Goal: Check status: Check status

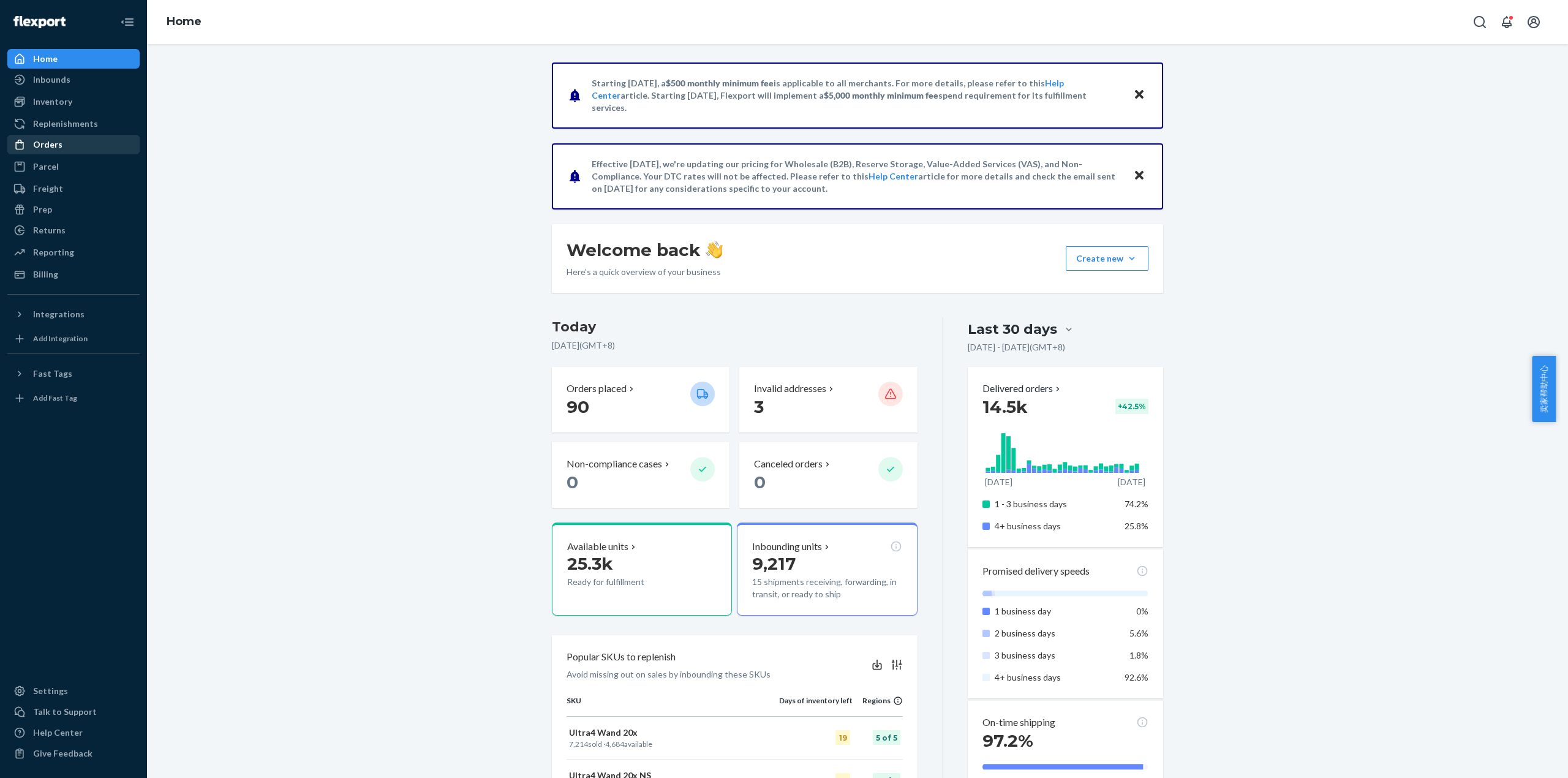
click at [75, 150] on div "Orders" at bounding box center [74, 144] width 130 height 17
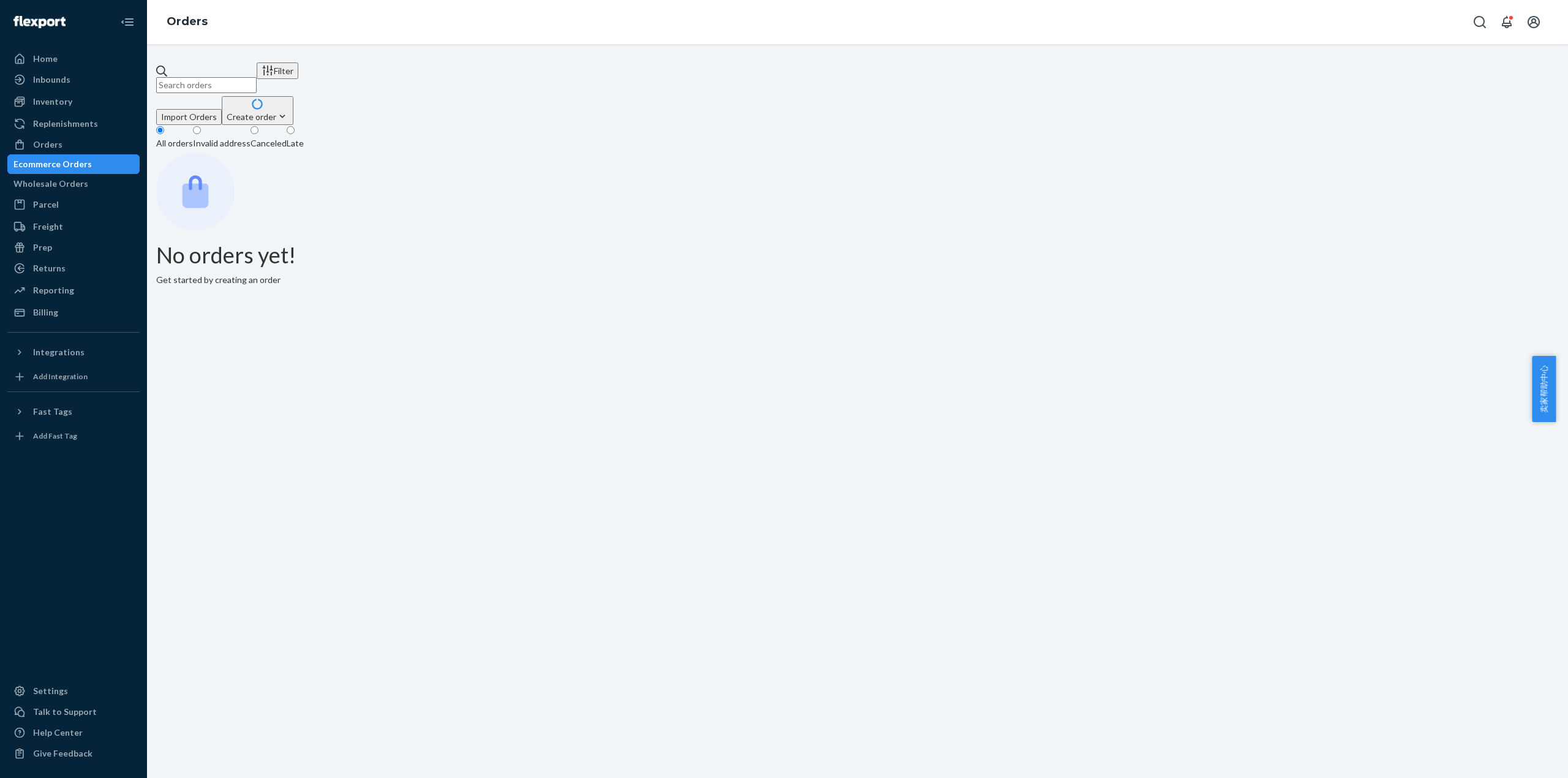
click at [221, 77] on input "text" at bounding box center [206, 85] width 100 height 16
paste input "458953MIRA"
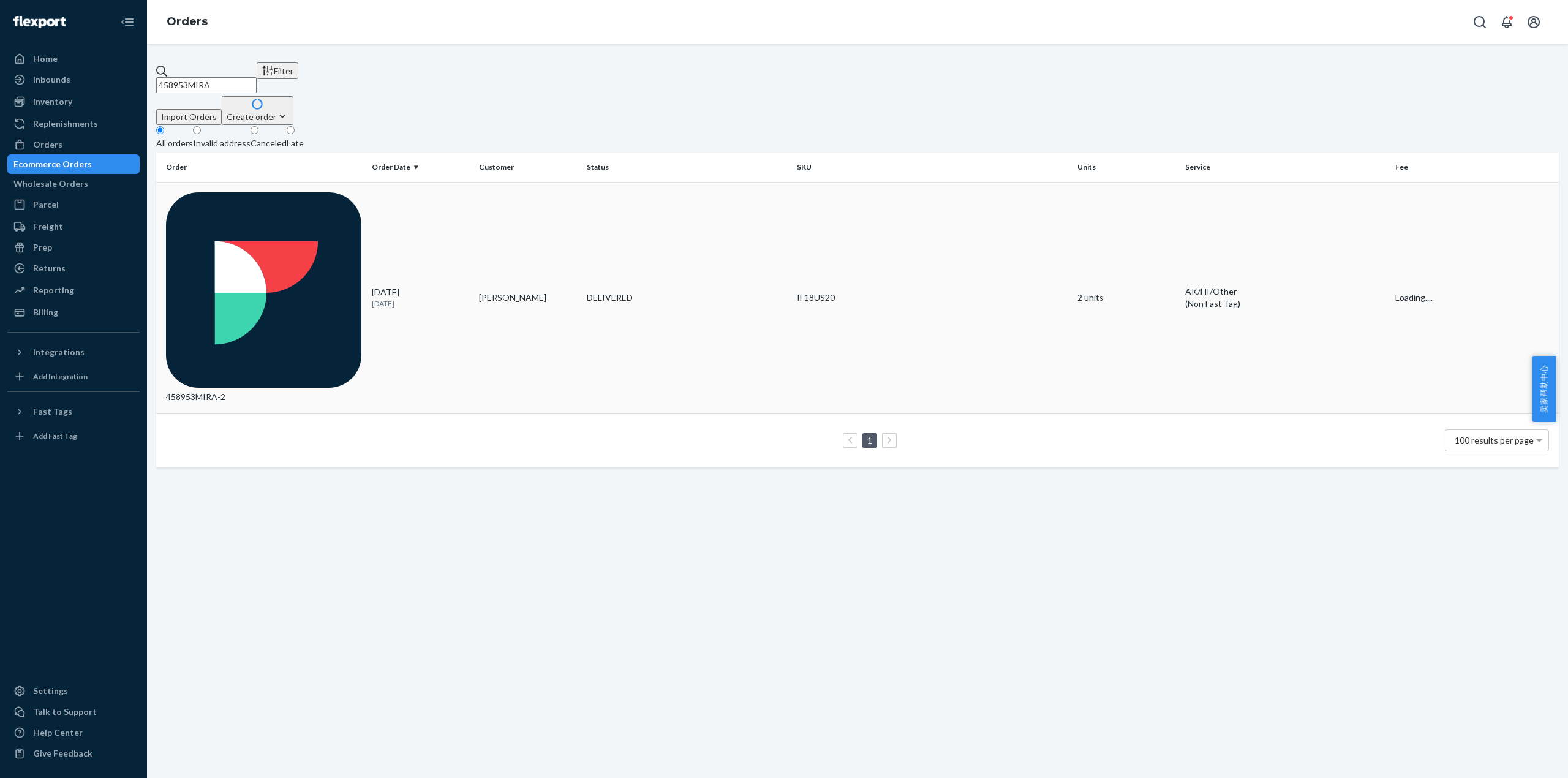
type input "458953MIRA"
click at [238, 193] on div "458953MIRA-2" at bounding box center [264, 298] width 196 height 211
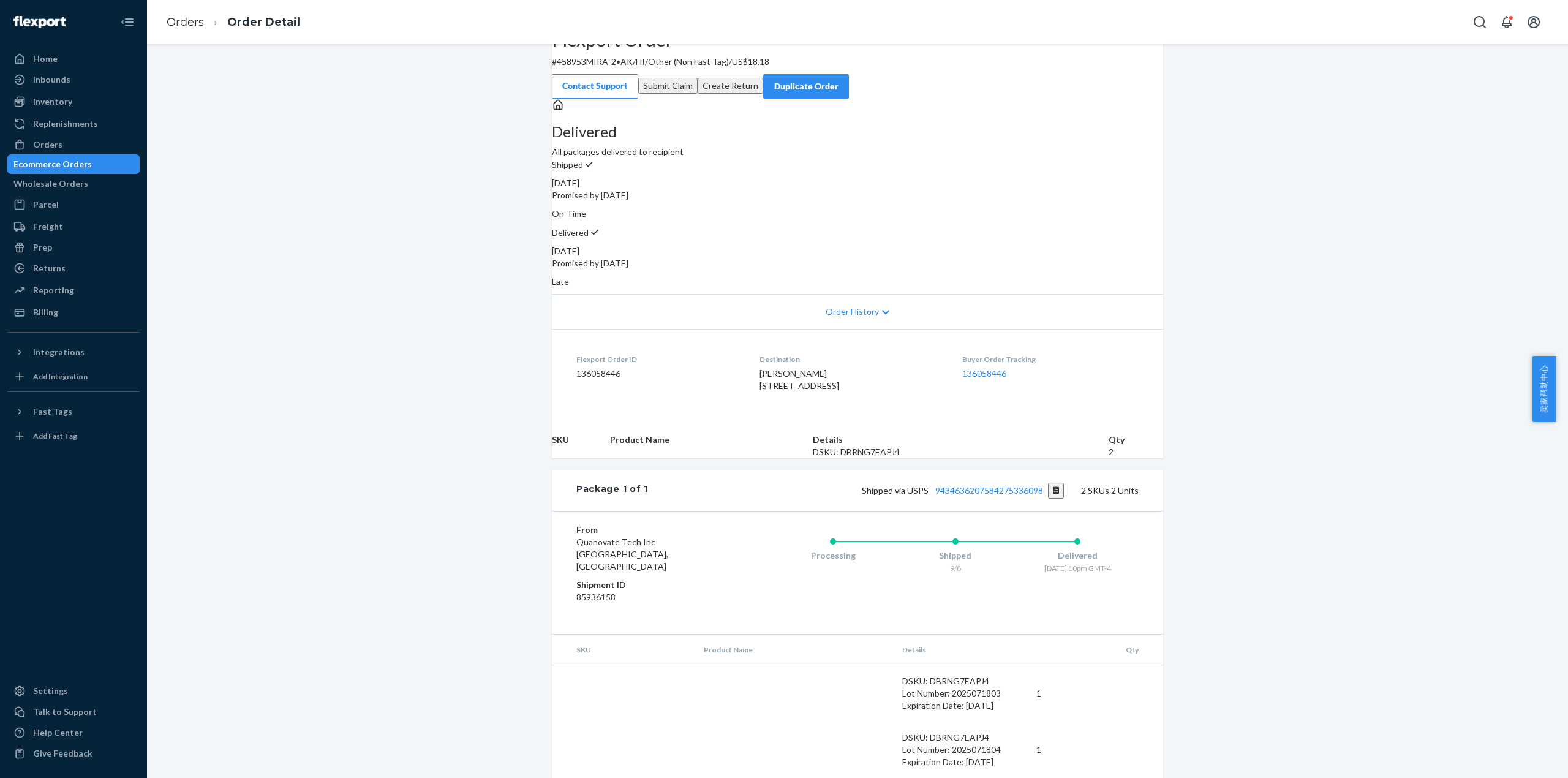
scroll to position [94, 0]
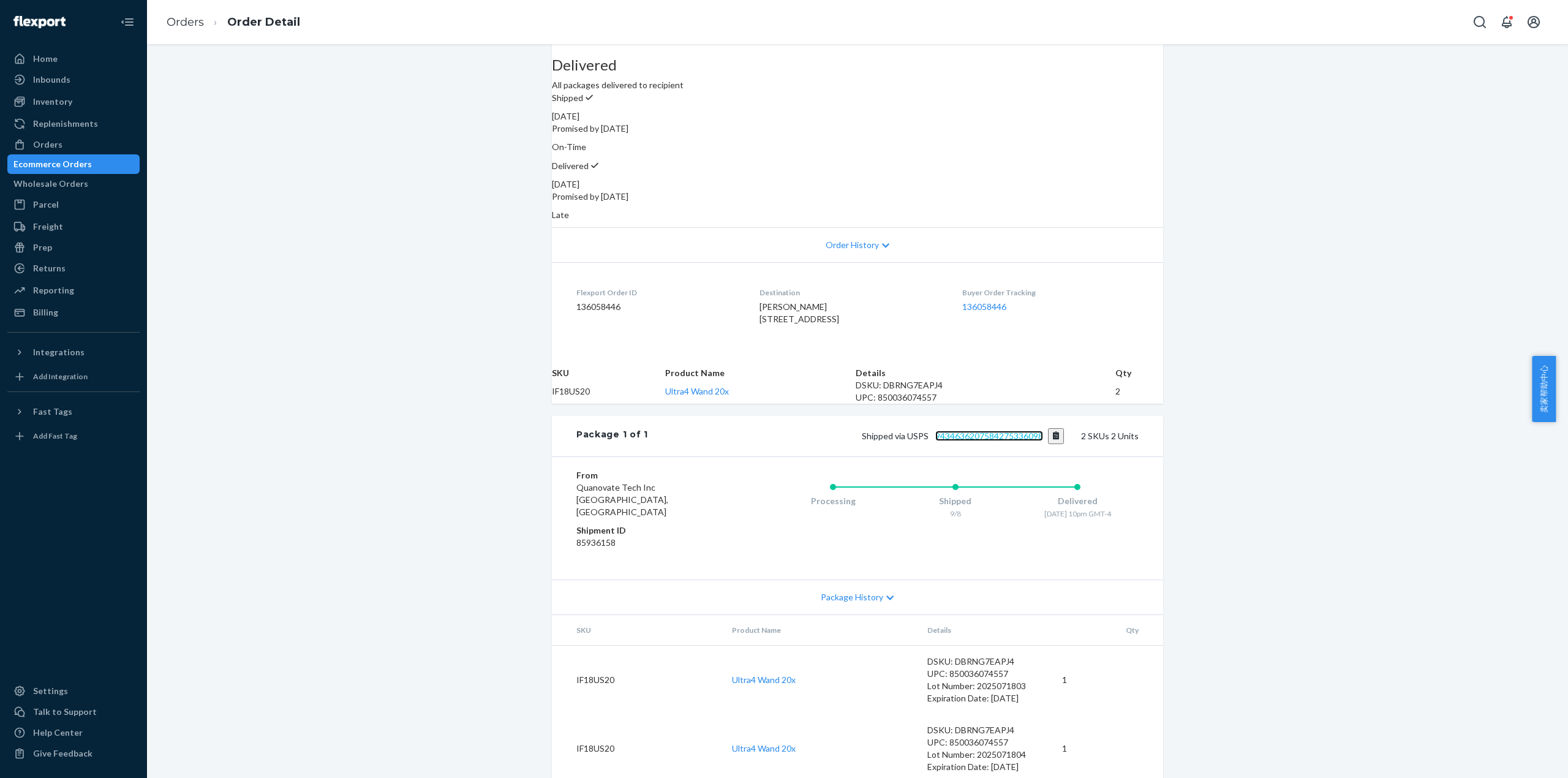
click at [988, 456] on div "Package 1 of 1 Shipped via USPS 9434636207584275336098 2 SKUs 2 Units" at bounding box center [858, 436] width 612 height 40
click at [990, 441] on link "9434636207584275336098" at bounding box center [990, 436] width 108 height 10
click at [192, 22] on link "Orders" at bounding box center [185, 22] width 37 height 14
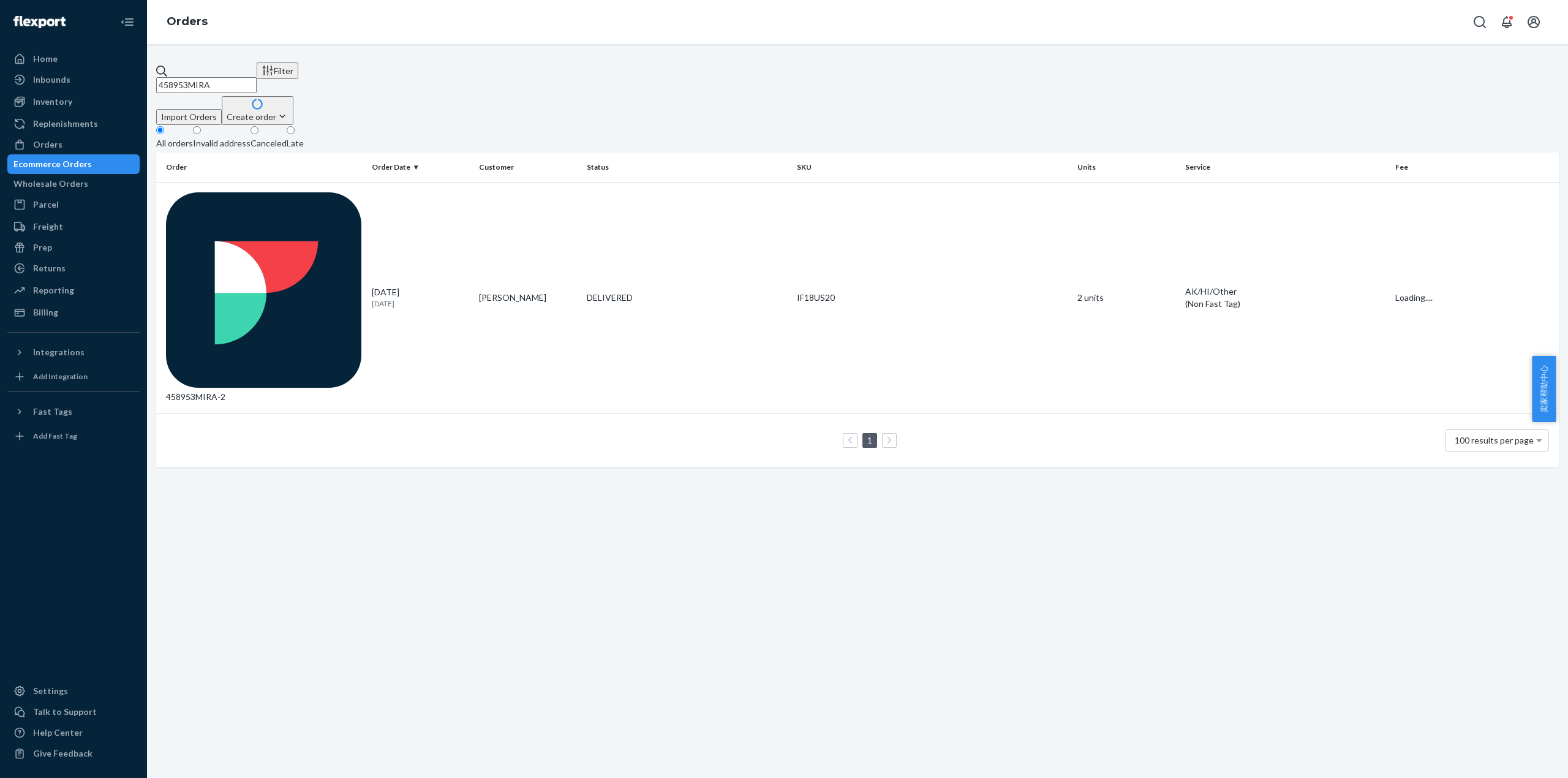
drag, startPoint x: 204, startPoint y: 71, endPoint x: 172, endPoint y: 79, distance: 33.0
click at [172, 77] on input "458953MIRA" at bounding box center [206, 85] width 100 height 16
paste input "516655"
type input "516655MIRA"
click at [257, 182] on td "516655MIRA" at bounding box center [262, 298] width 211 height 232
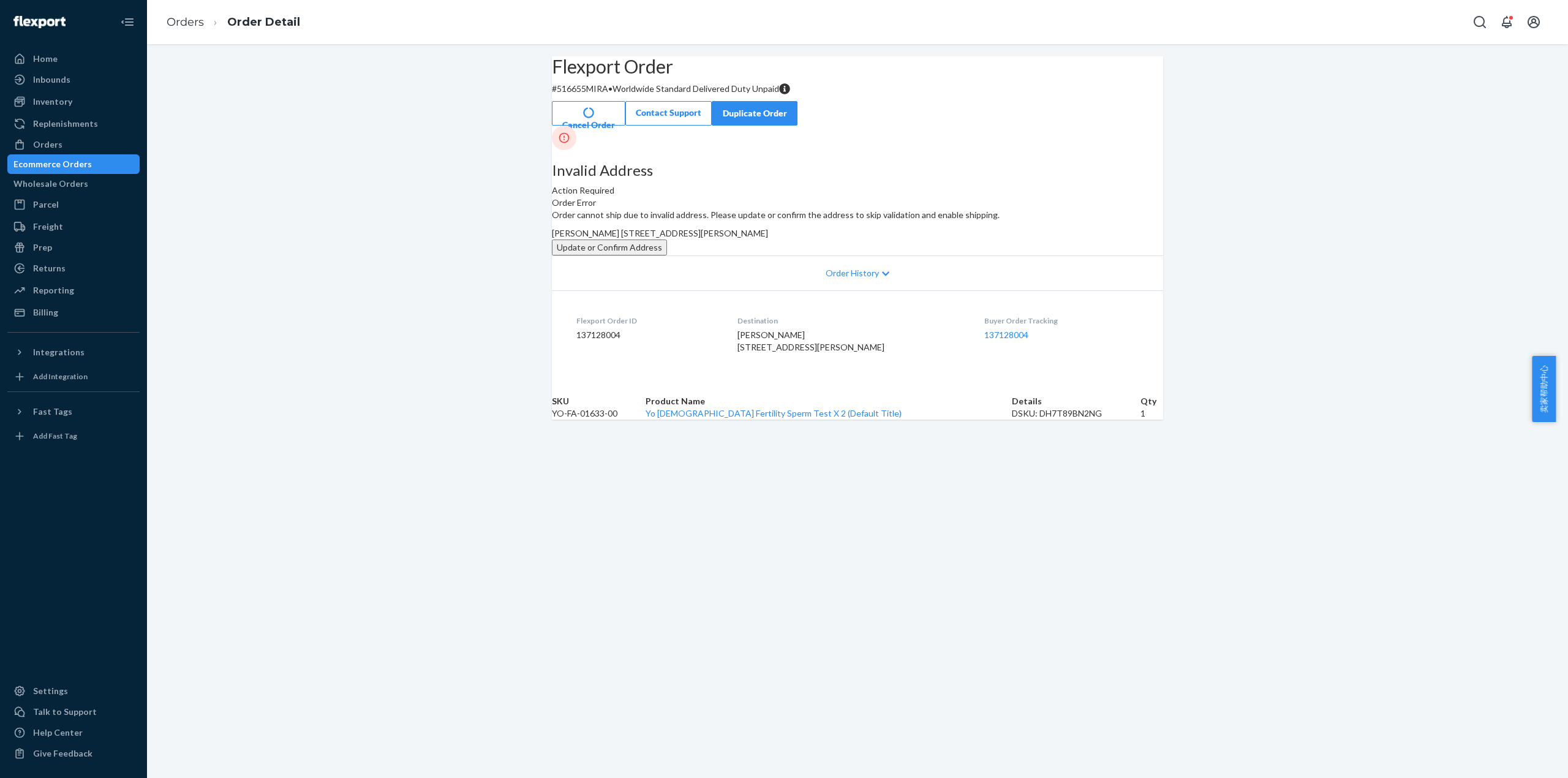
click at [667, 256] on button "Update or Confirm Address" at bounding box center [609, 247] width 115 height 16
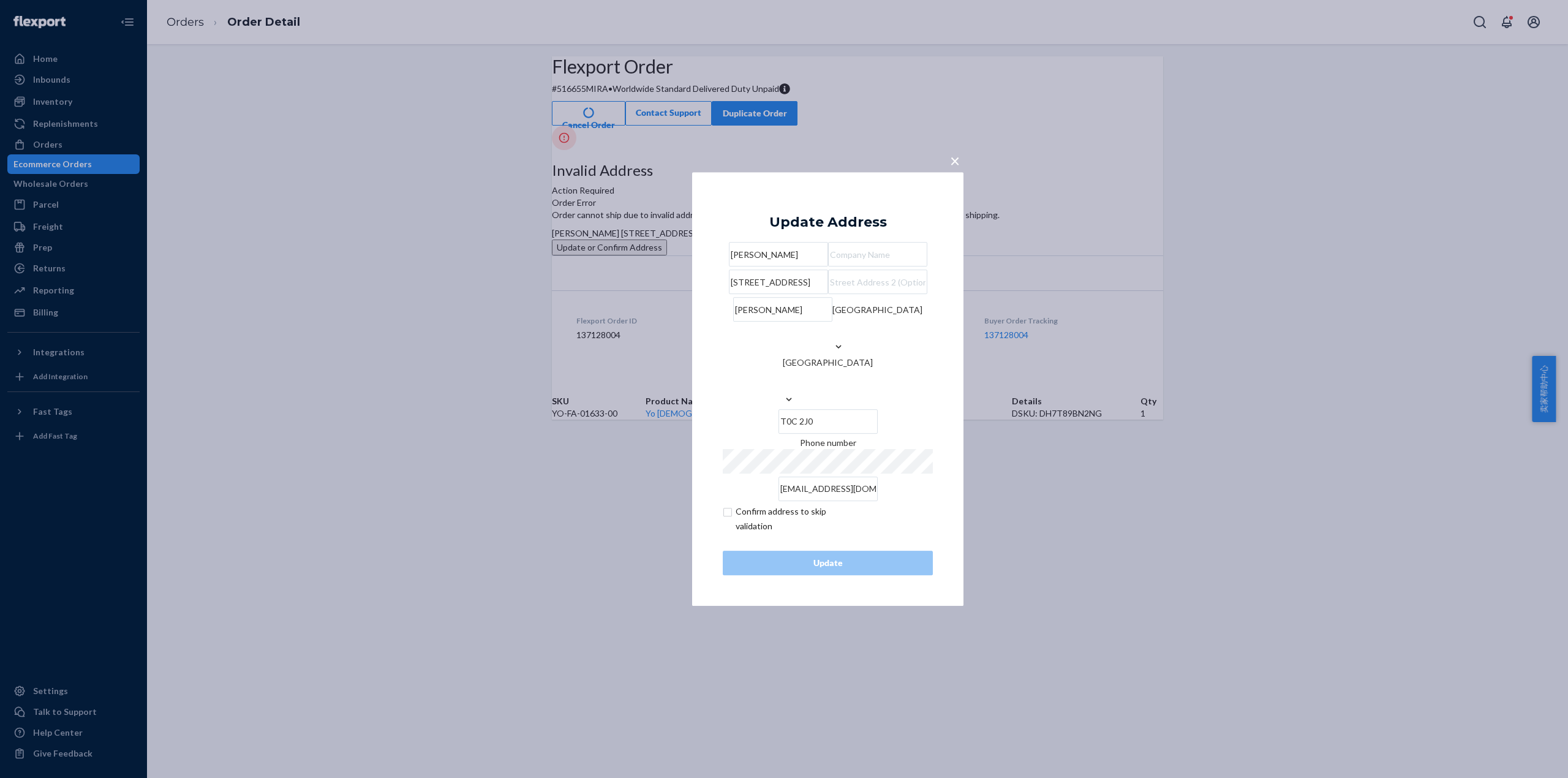
click at [807, 294] on input "[STREET_ADDRESS]" at bounding box center [778, 282] width 100 height 25
drag, startPoint x: 807, startPoint y: 306, endPoint x: 683, endPoint y: 319, distance: 124.7
click at [683, 306] on div "× Update Address [PERSON_NAME][GEOGRAPHIC_DATA][STREET_ADDRESS][PERSON_NAME] Ph…" at bounding box center [784, 389] width 1568 height 778
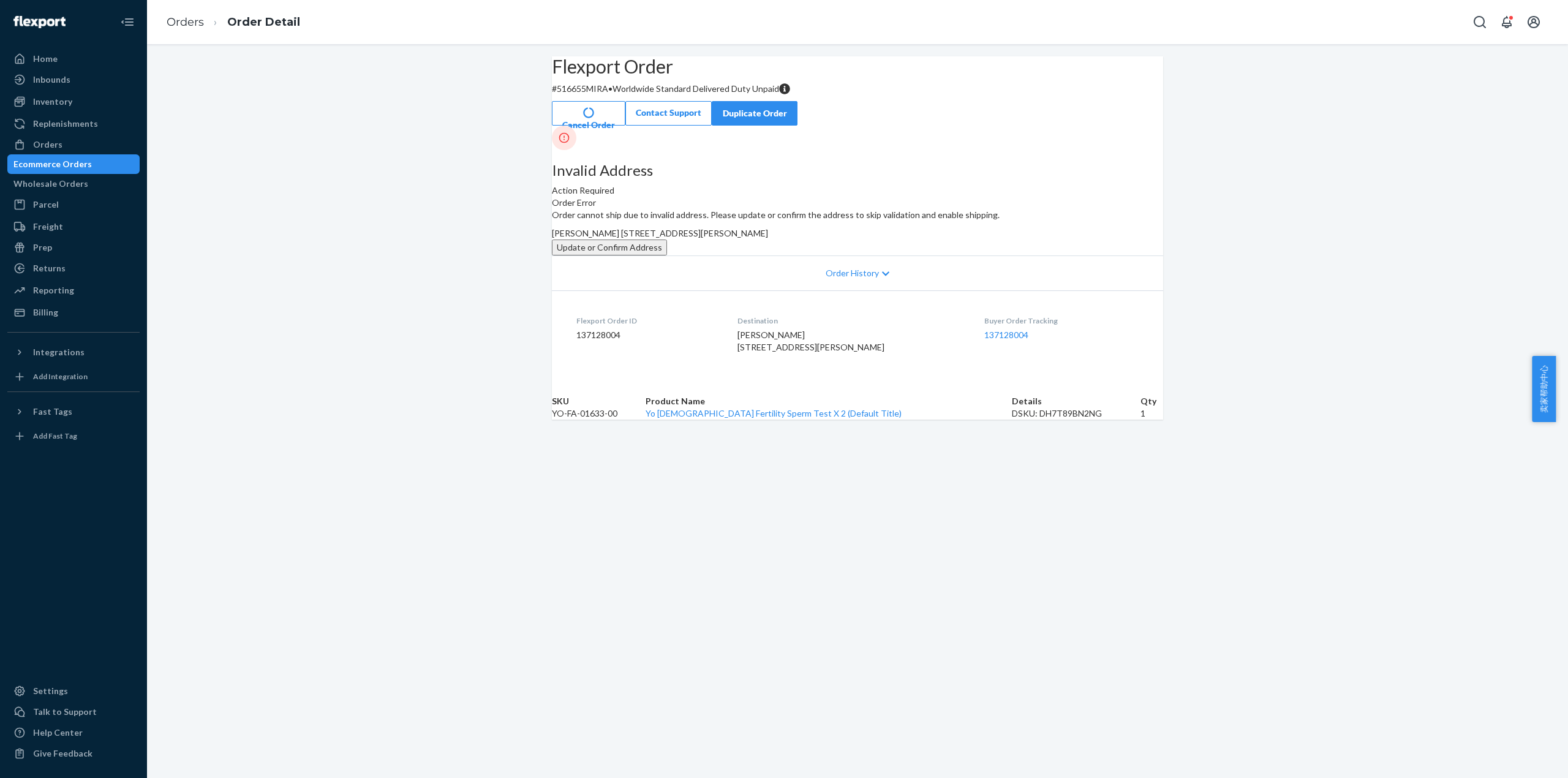
paste input ", [PERSON_NAME] T0C 0C2, [GEOGRAPHIC_DATA]"
type input "[STREET_ADDRESS][PERSON_NAME]"
click at [667, 256] on button "Update or Confirm Address" at bounding box center [609, 247] width 115 height 16
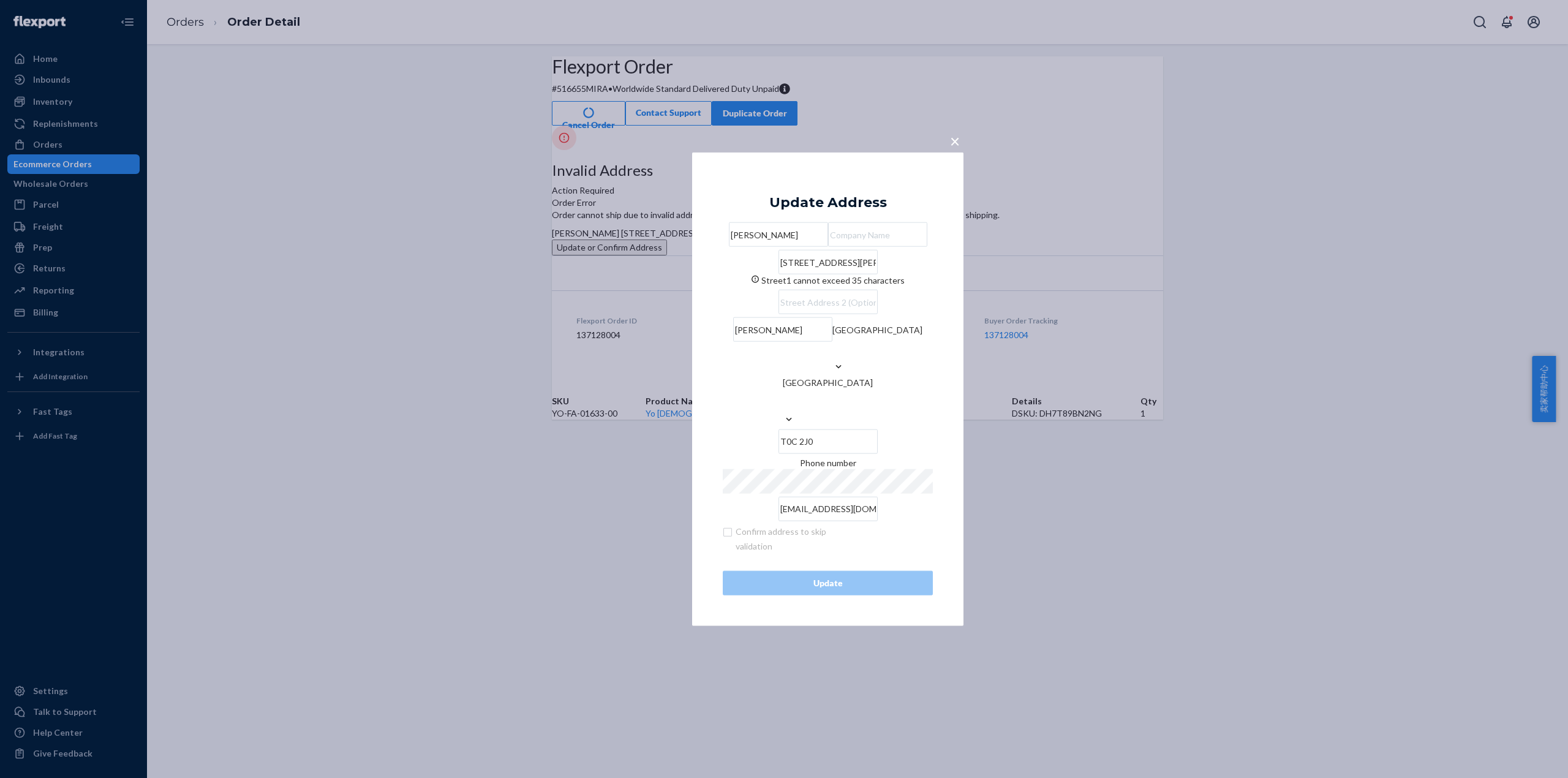
click at [878, 275] on input "[STREET_ADDRESS][PERSON_NAME]" at bounding box center [828, 262] width 100 height 25
type input "[STREET_ADDRESS][PERSON_NAME]"
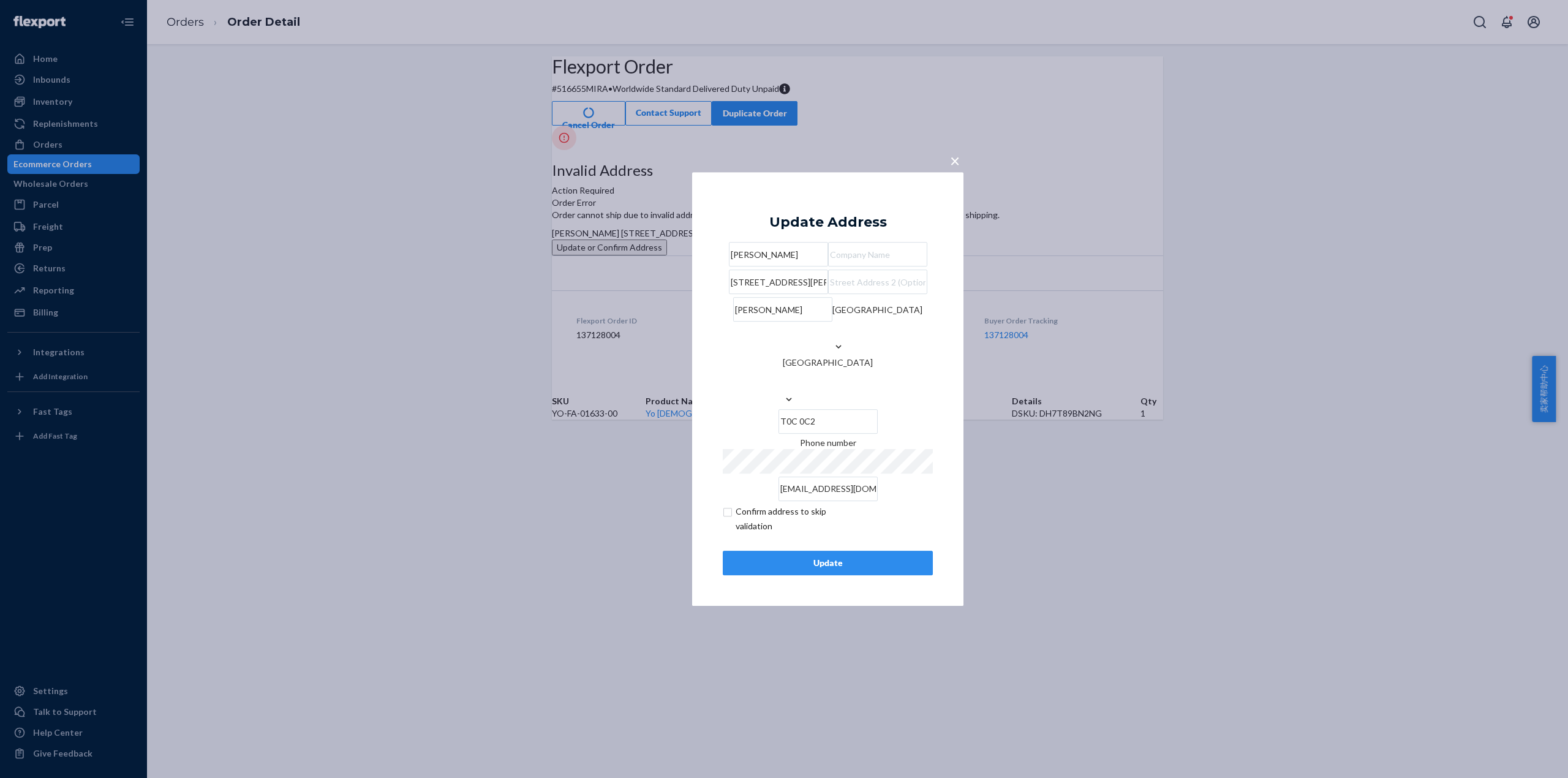
click at [880, 569] on div "Update" at bounding box center [828, 563] width 189 height 12
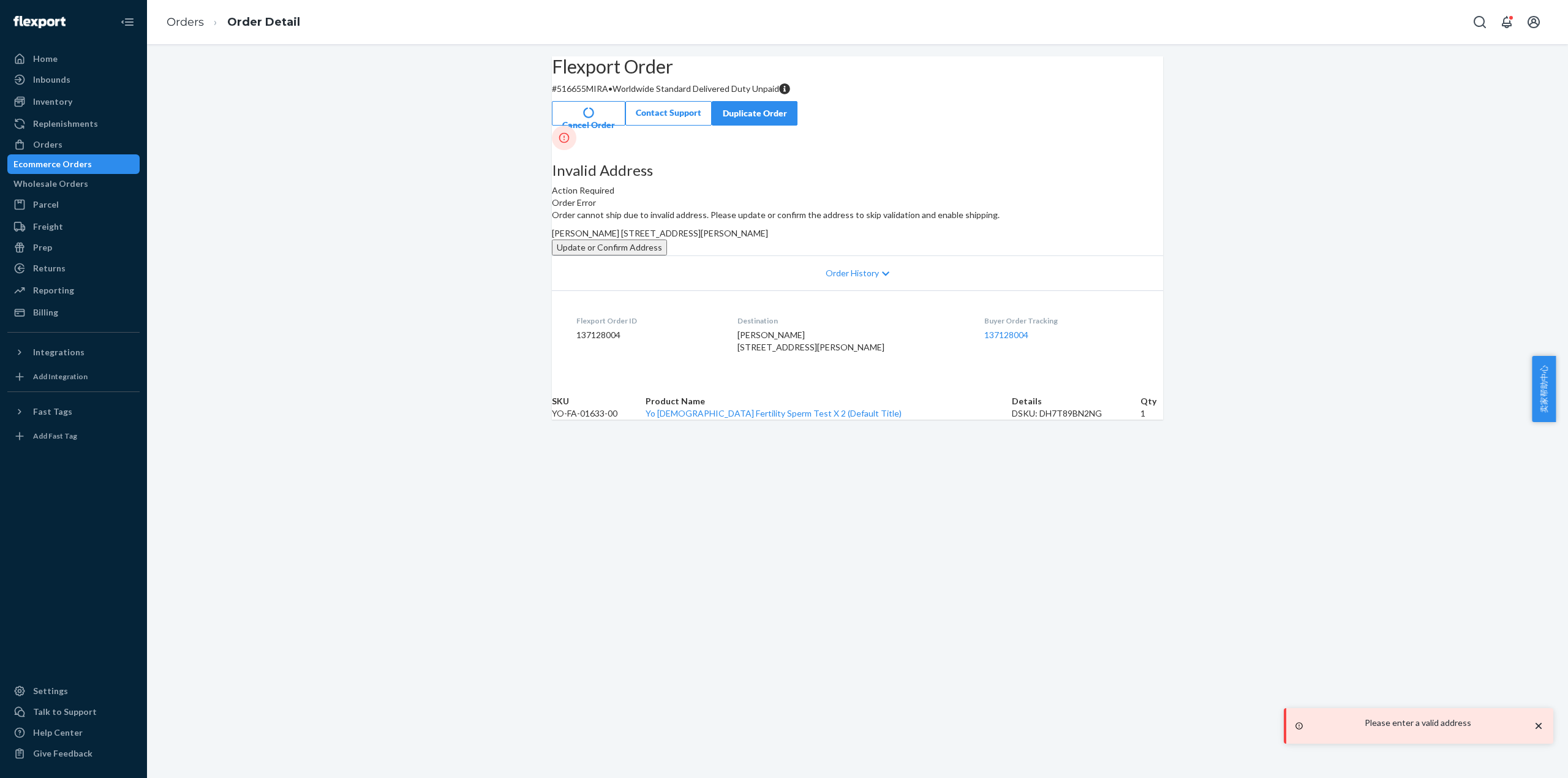
click at [667, 256] on button "Update or Confirm Address" at bounding box center [609, 247] width 115 height 16
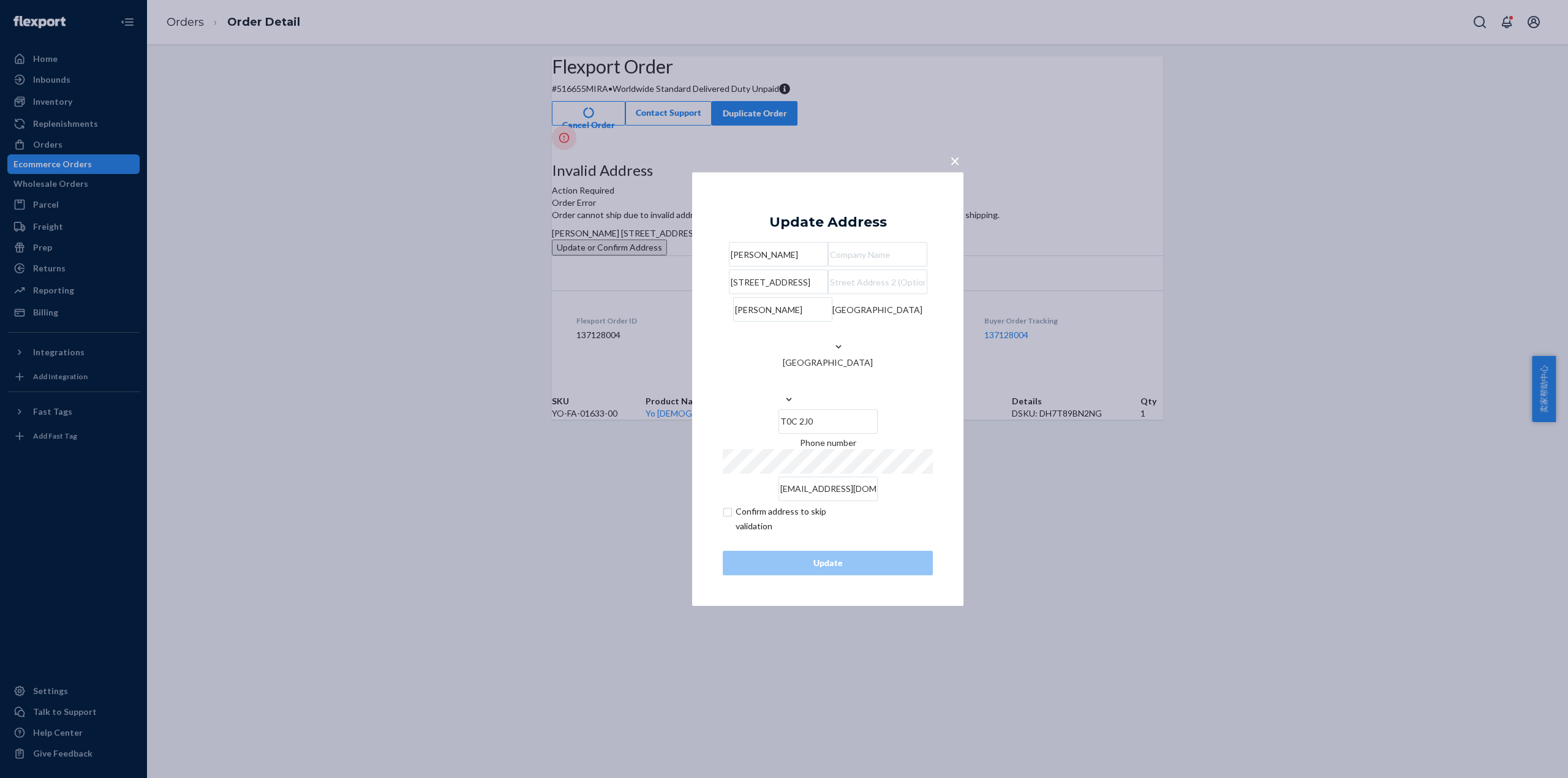
click at [826, 294] on input "[STREET_ADDRESS]" at bounding box center [778, 282] width 100 height 25
drag, startPoint x: 828, startPoint y: 306, endPoint x: 673, endPoint y: 315, distance: 155.3
click at [673, 315] on div "× Update Address [PERSON_NAME][GEOGRAPHIC_DATA][STREET_ADDRESS][PERSON_NAME] Ph…" at bounding box center [784, 389] width 1568 height 778
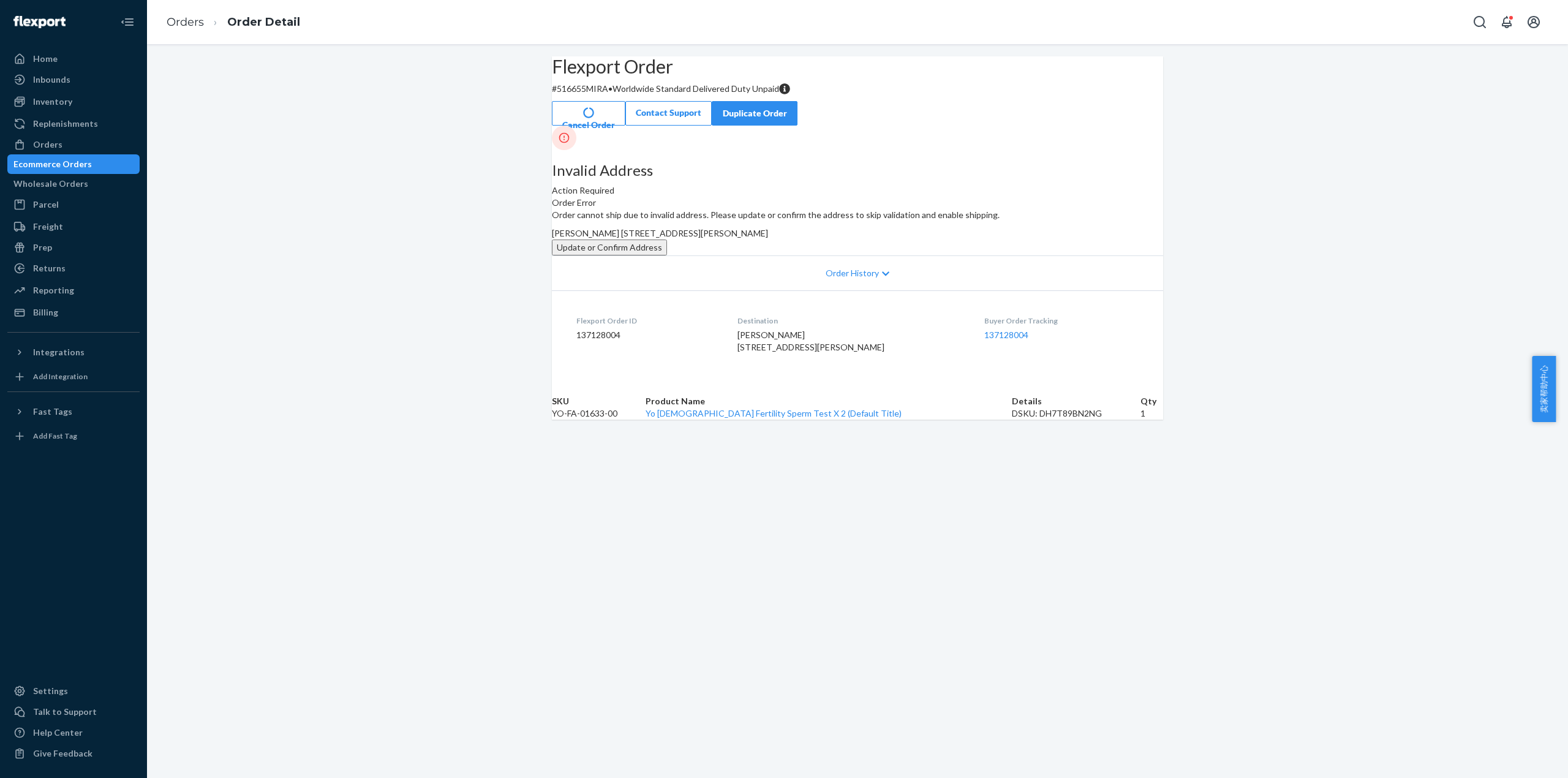
click at [667, 256] on button "Update or Confirm Address" at bounding box center [609, 247] width 115 height 16
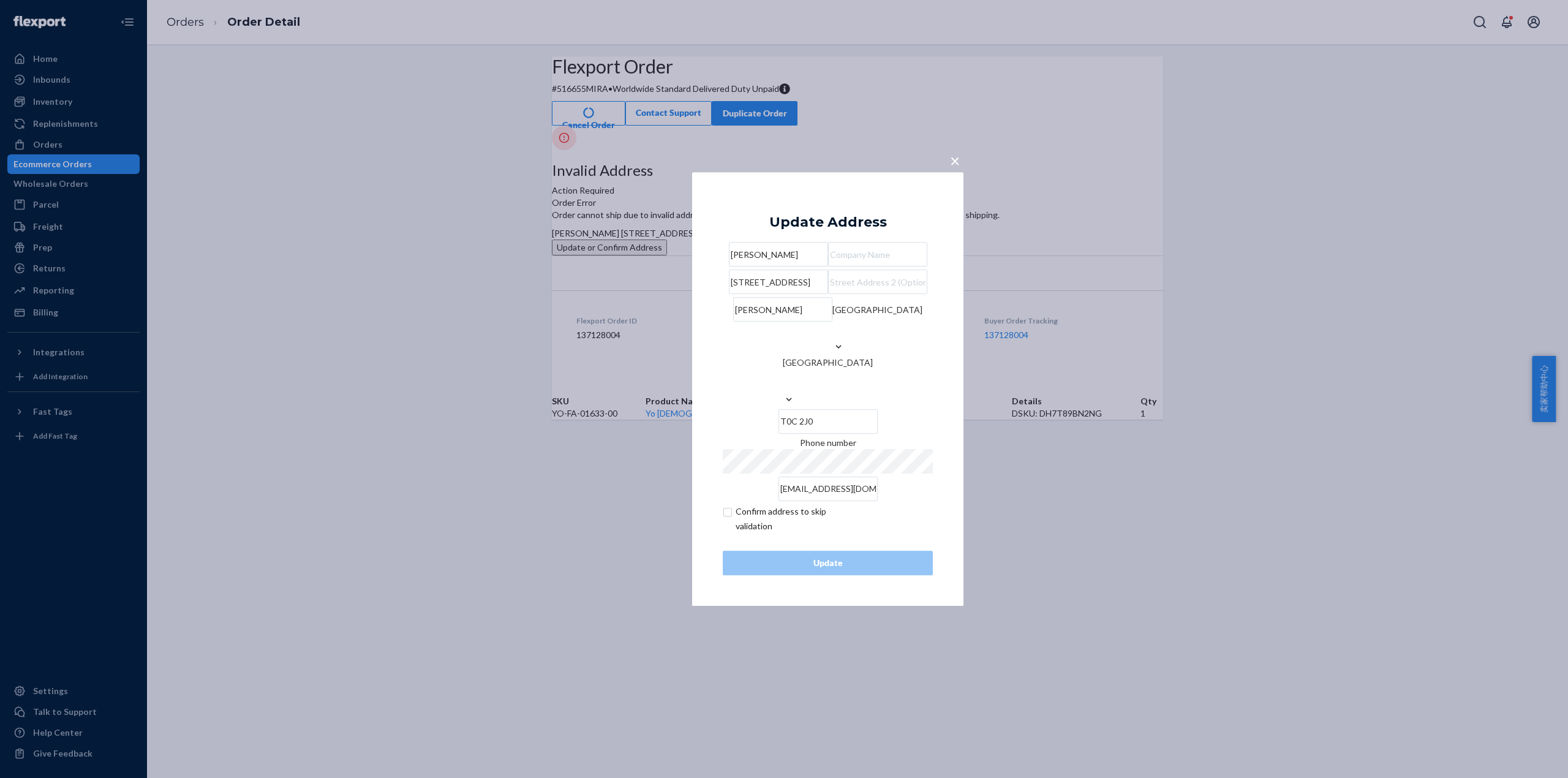
drag, startPoint x: 800, startPoint y: 309, endPoint x: 681, endPoint y: 308, distance: 119.0
click at [681, 308] on div "× Update Address [PERSON_NAME][GEOGRAPHIC_DATA][STREET_ADDRESS][PERSON_NAME] Ph…" at bounding box center [784, 389] width 1568 height 778
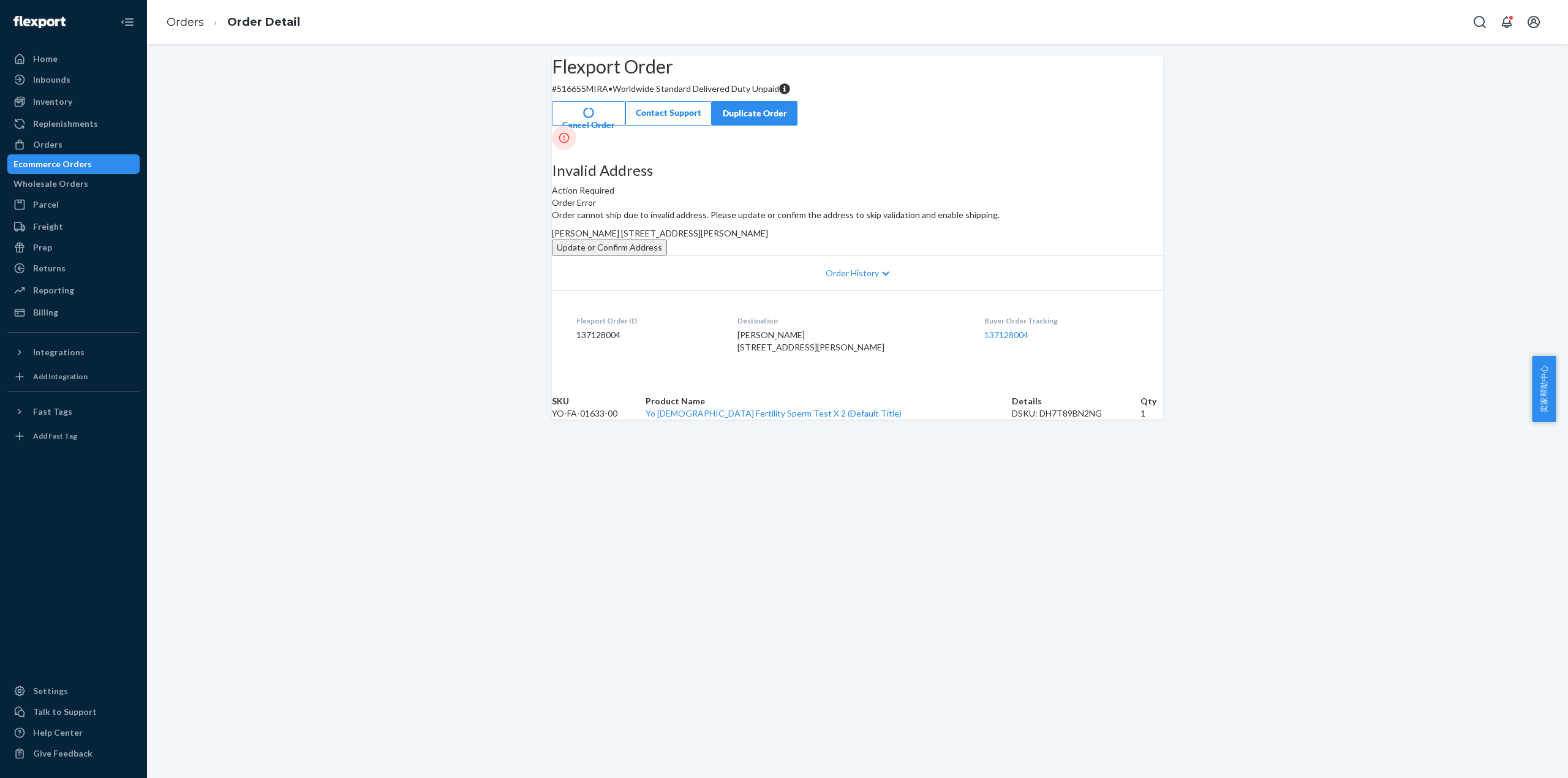
click at [667, 256] on button "Update or Confirm Address" at bounding box center [609, 247] width 115 height 16
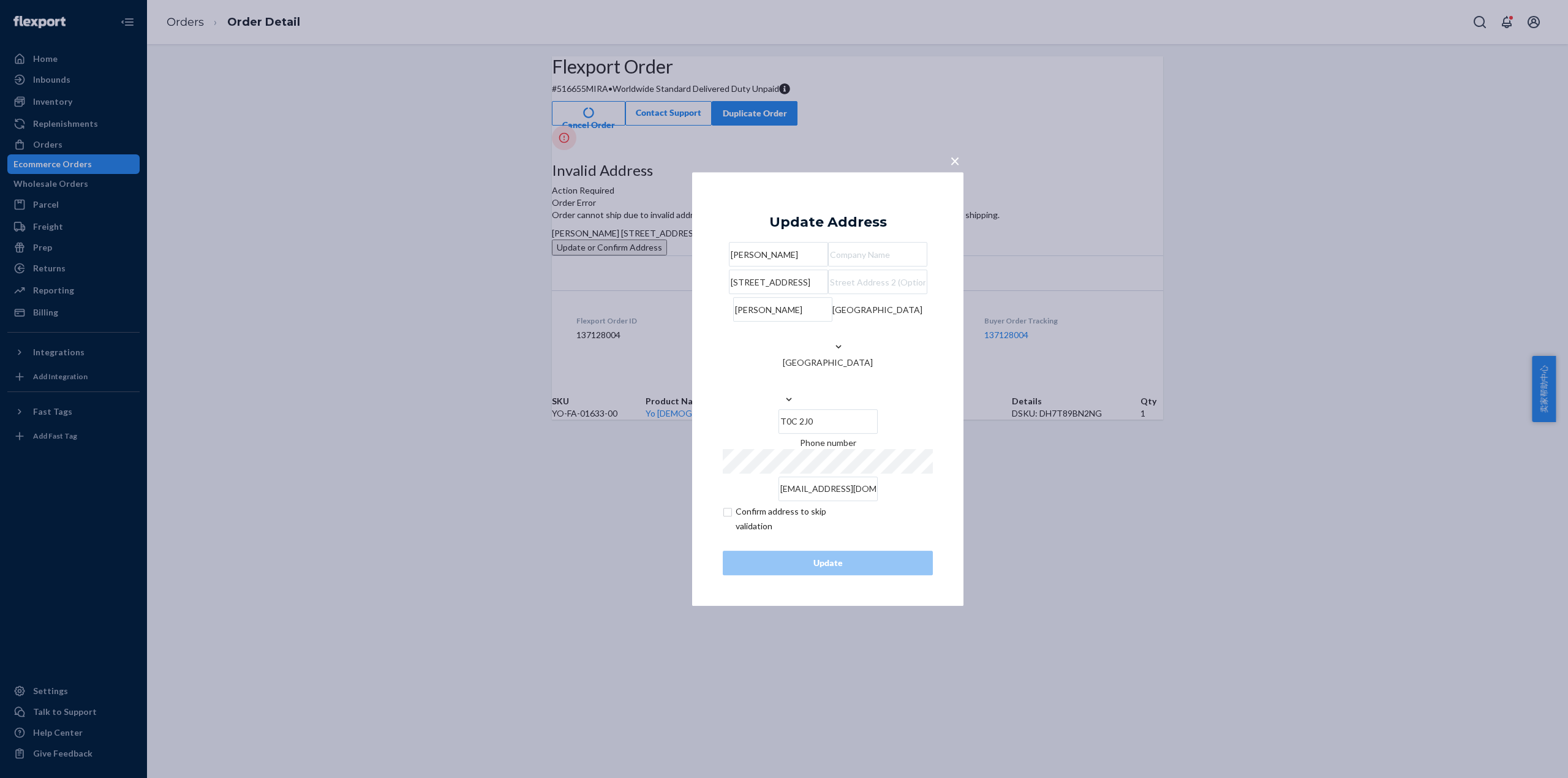
click at [828, 294] on input "[STREET_ADDRESS]" at bounding box center [778, 282] width 100 height 25
drag, startPoint x: 822, startPoint y: 316, endPoint x: 725, endPoint y: 316, distance: 97.0
click at [729, 294] on input "[STREET_ADDRESS]" at bounding box center [778, 282] width 100 height 25
paste input ", [PERSON_NAME] T0C 0C2, [GEOGRAPHIC_DATA]"
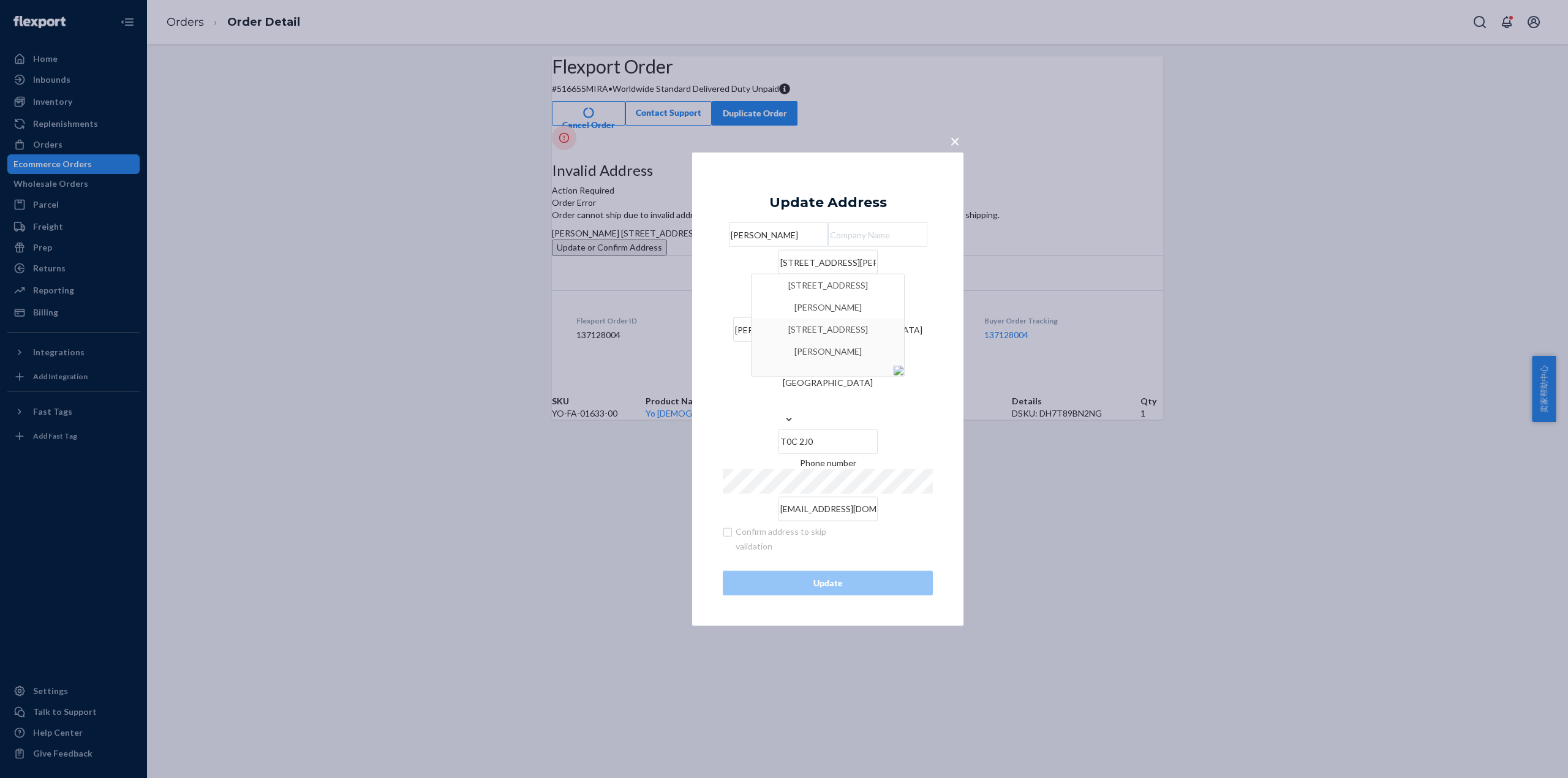
type input "[STREET_ADDRESS][PERSON_NAME]"
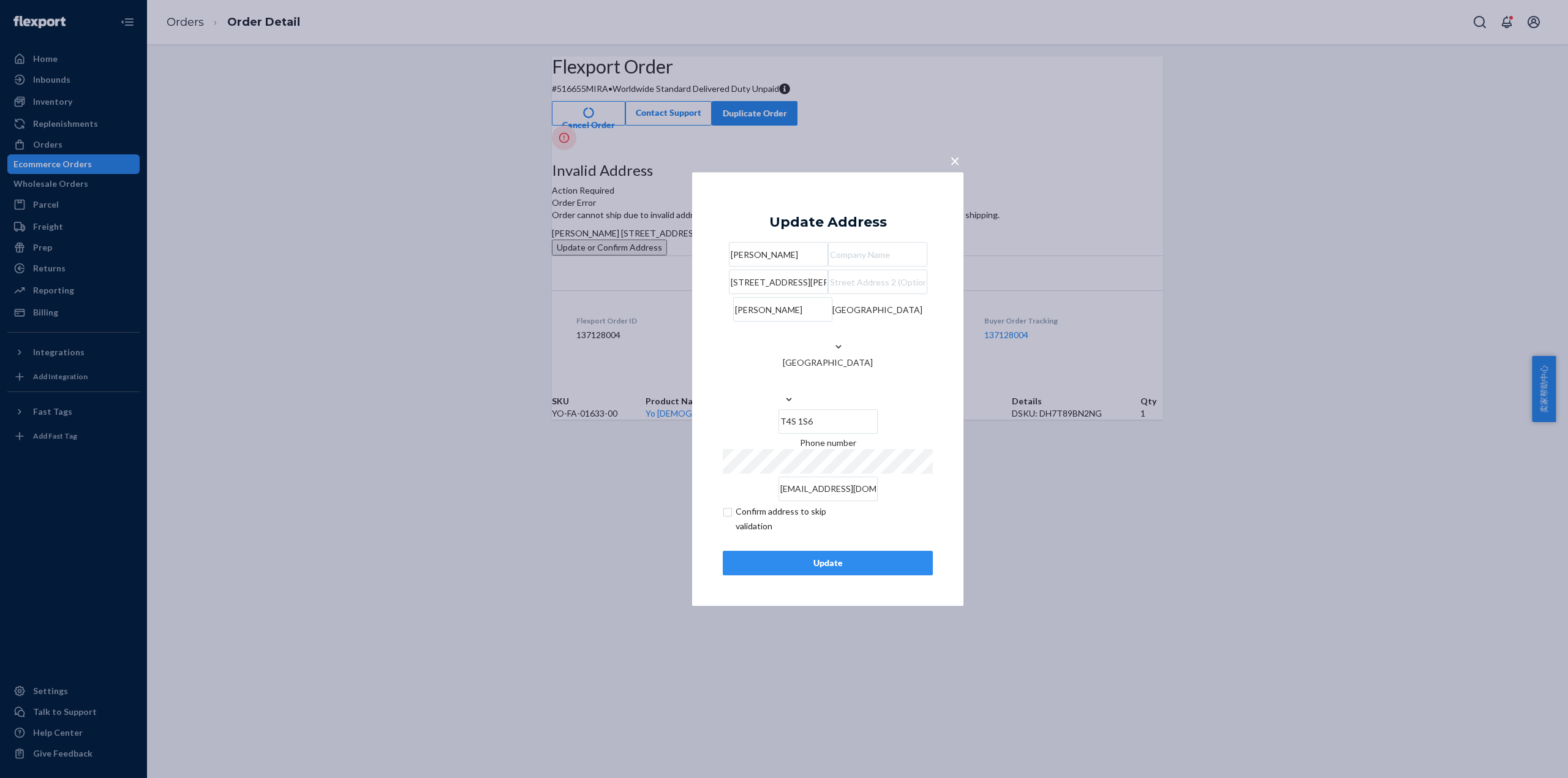
click at [878, 569] on div "Update" at bounding box center [828, 563] width 189 height 12
